Goal: Contribute content: Contribute content

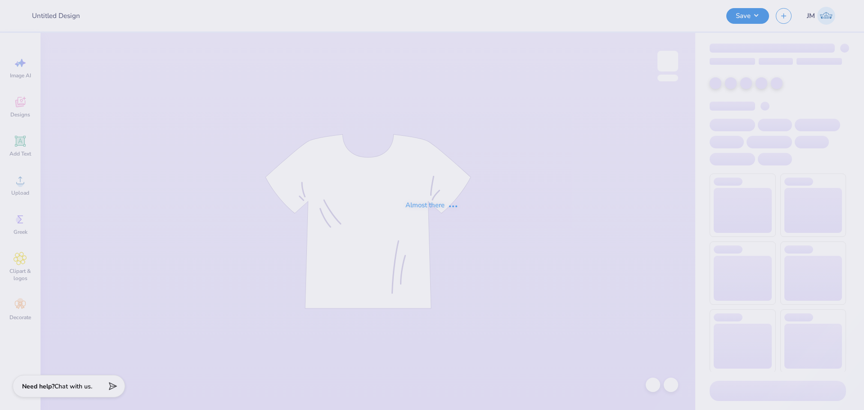
type input "American Dental Society tees!"
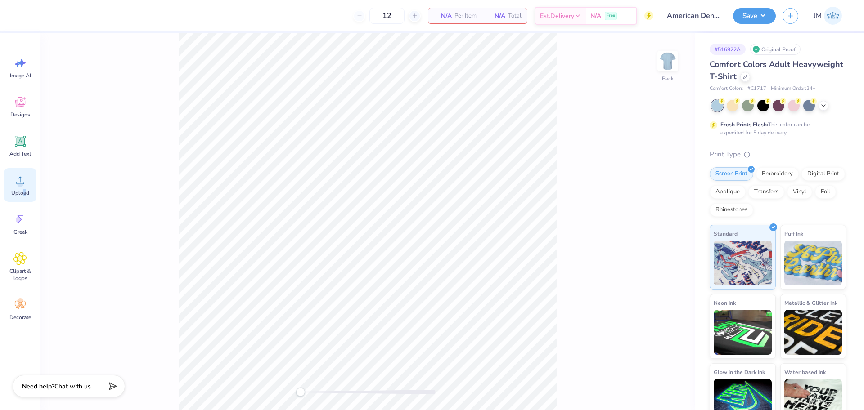
click at [24, 190] on span "Upload" at bounding box center [20, 192] width 18 height 7
click at [19, 189] on div "Upload" at bounding box center [20, 185] width 32 height 34
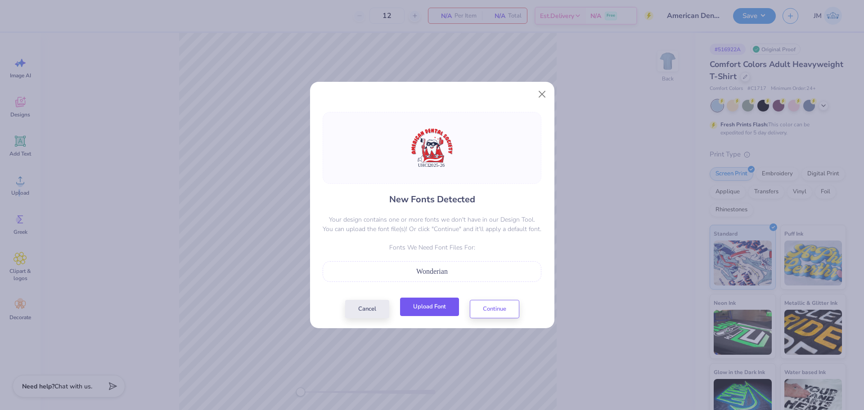
click at [432, 307] on button "Upload Font" at bounding box center [429, 307] width 59 height 18
click at [427, 322] on div "New Fonts Detected Your design contains one or more fonts we don't have in our …" at bounding box center [432, 215] width 244 height 227
click at [436, 312] on button "Upload Font" at bounding box center [429, 307] width 59 height 18
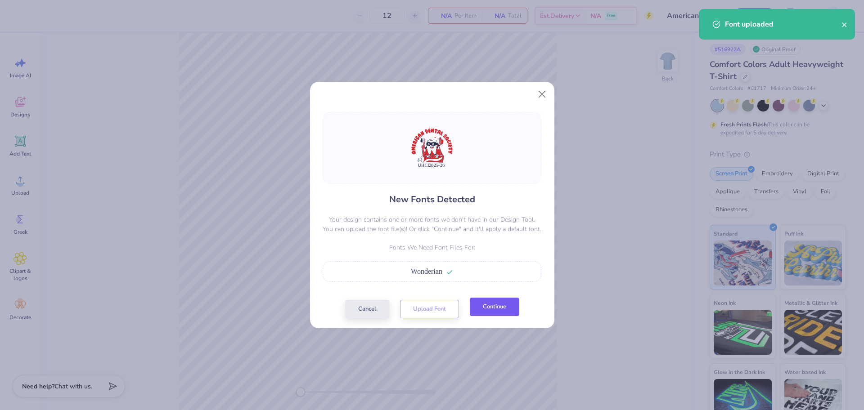
click at [494, 307] on button "Continue" at bounding box center [495, 307] width 50 height 18
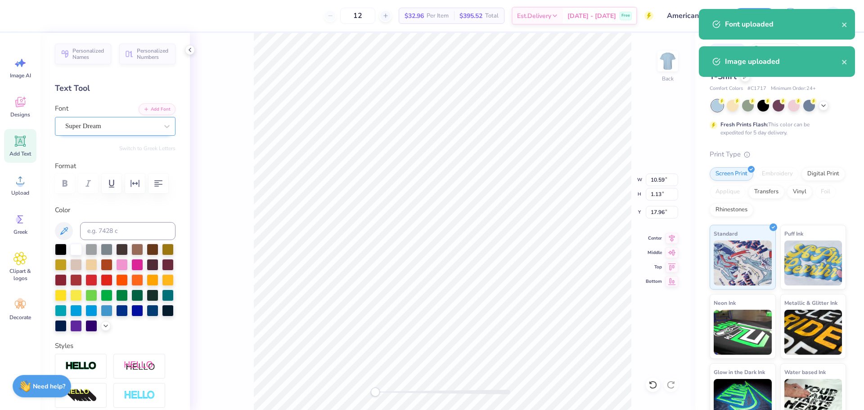
click at [108, 128] on div "Super Dream" at bounding box center [111, 126] width 95 height 14
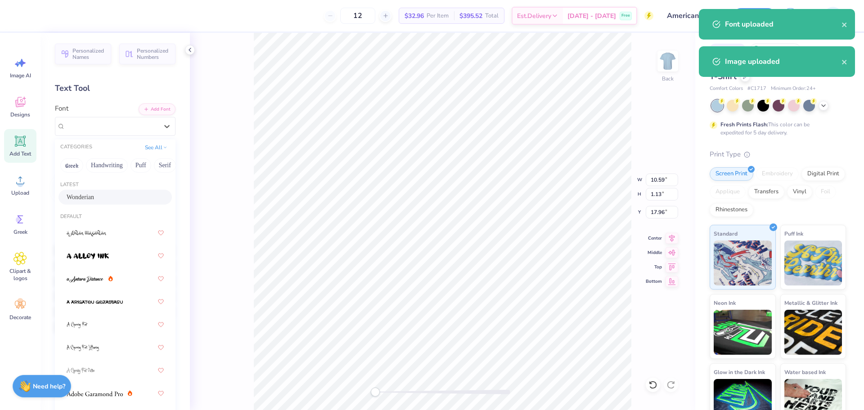
click at [92, 200] on span "Wonderian" at bounding box center [80, 197] width 27 height 9
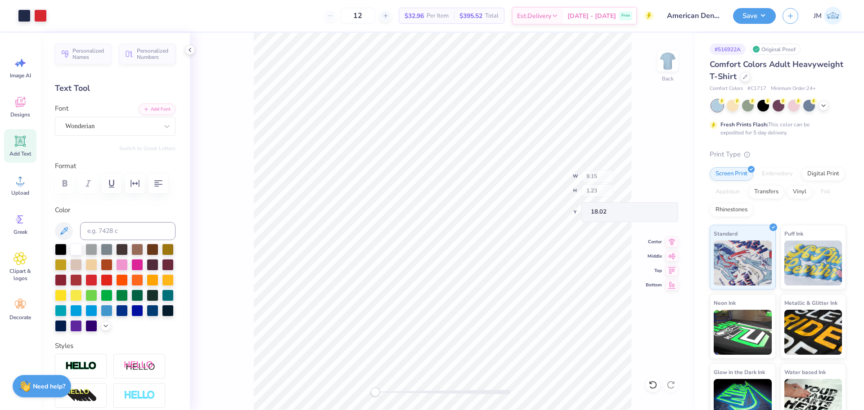
type input "14.17"
type input "13.33"
type input "5.92"
type input "7.98"
type input "8.79"
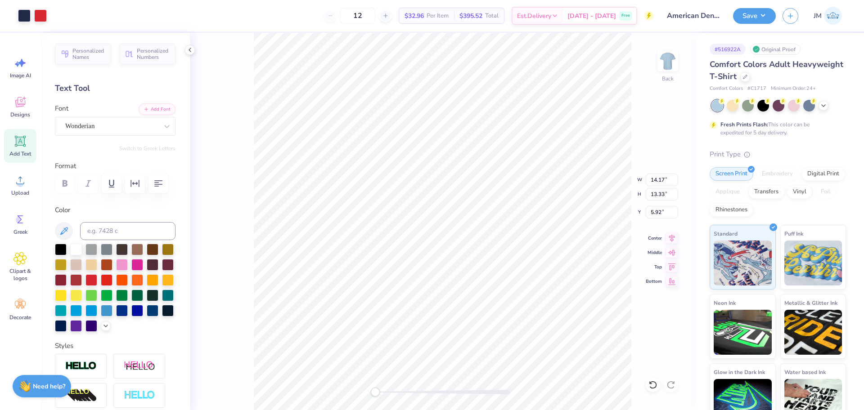
type input "7.02"
drag, startPoint x: 378, startPoint y: 389, endPoint x: 400, endPoint y: 389, distance: 22.1
click at [397, 391] on div "Accessibility label" at bounding box center [394, 392] width 9 height 9
click at [343, 386] on div "Back W 5.15 5.15 " H 0.69 0.69 " Y 13.88 13.88 " Center Middle Top Bottom" at bounding box center [442, 222] width 505 height 378
type input "7.16"
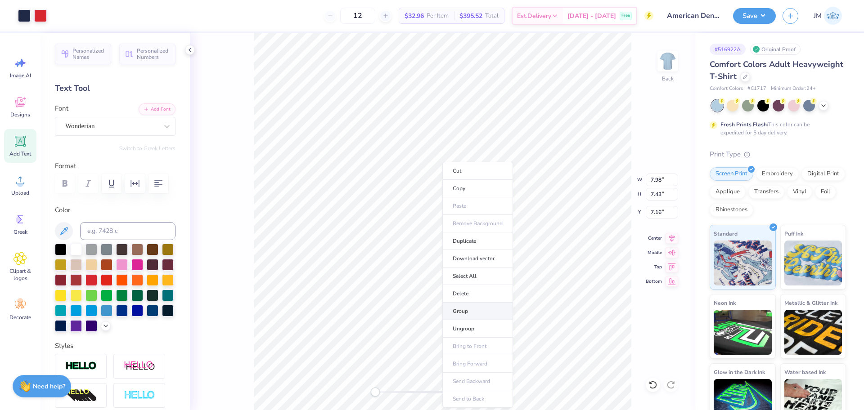
click at [477, 311] on li "Group" at bounding box center [477, 312] width 71 height 18
click at [655, 180] on input "7.99" at bounding box center [662, 180] width 32 height 13
type input "12"
click at [651, 212] on input "5.29" at bounding box center [662, 212] width 32 height 13
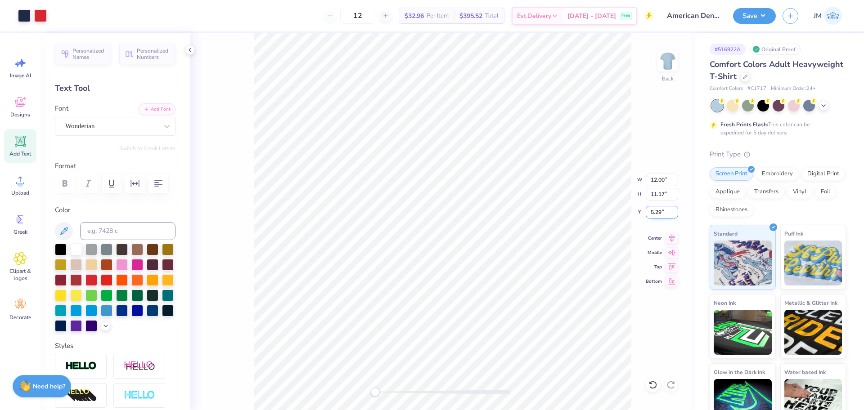
click at [651, 212] on input "5.29" at bounding box center [662, 212] width 32 height 13
type input "4"
type input "3"
click at [673, 240] on icon at bounding box center [672, 237] width 13 height 11
click at [672, 239] on icon at bounding box center [672, 238] width 6 height 8
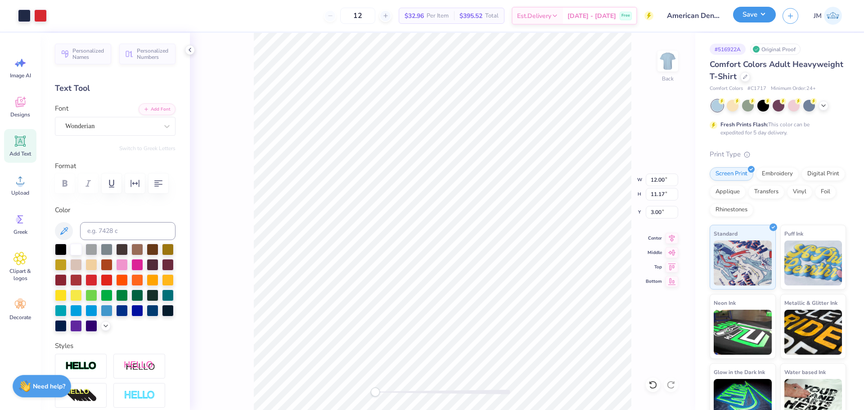
click at [756, 19] on button "Save" at bounding box center [754, 15] width 43 height 16
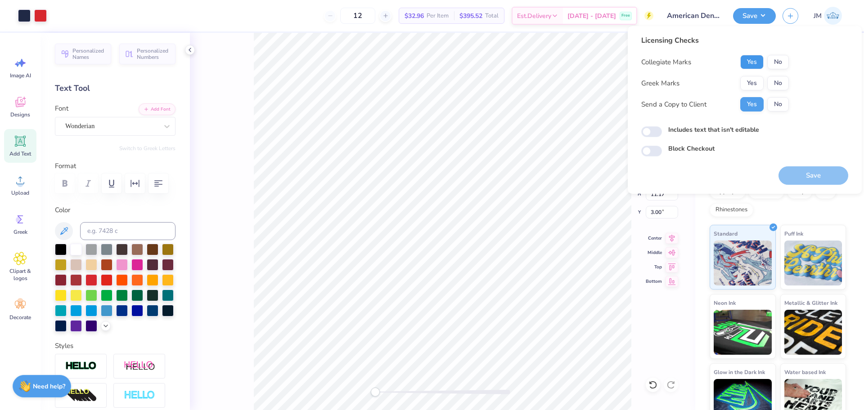
click at [756, 65] on button "Yes" at bounding box center [751, 62] width 23 height 14
click at [778, 58] on button "No" at bounding box center [778, 62] width 22 height 14
click at [778, 82] on button "No" at bounding box center [778, 83] width 22 height 14
click at [806, 179] on button "Save" at bounding box center [814, 176] width 70 height 18
